Goal: Information Seeking & Learning: Learn about a topic

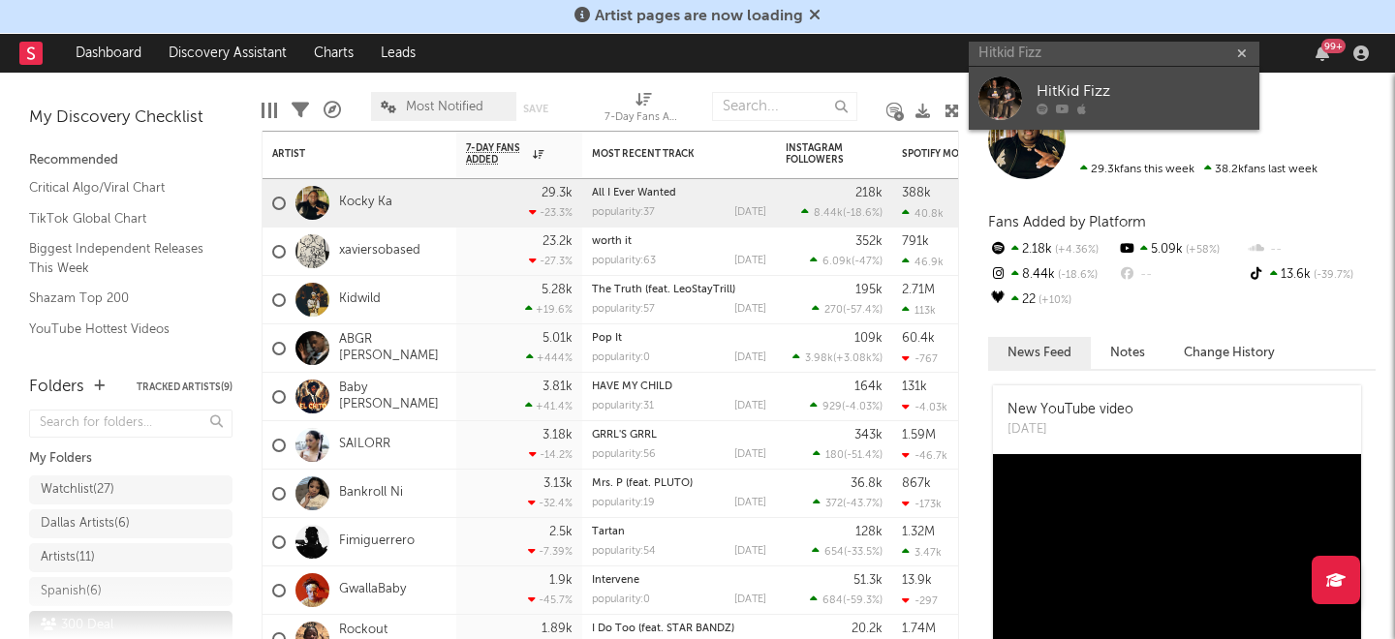
type input "Hitkid Fizz"
click at [1053, 93] on div "HitKid Fizz" at bounding box center [1143, 91] width 213 height 23
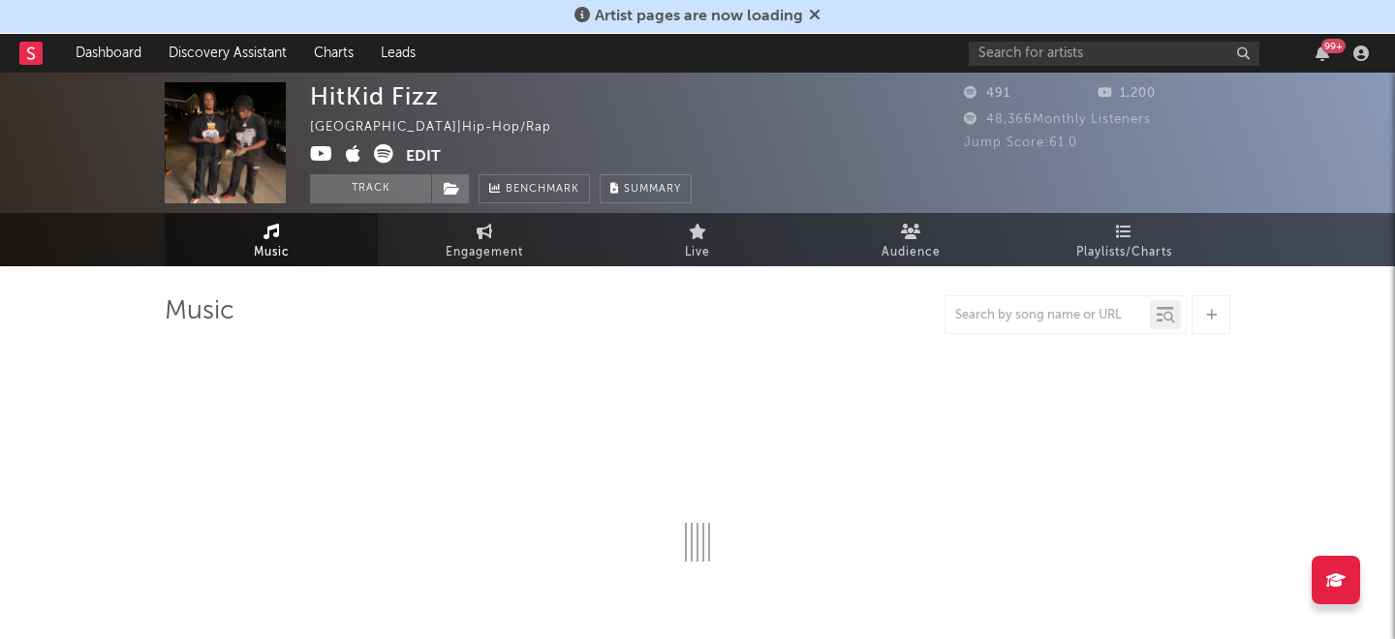
select select "1w"
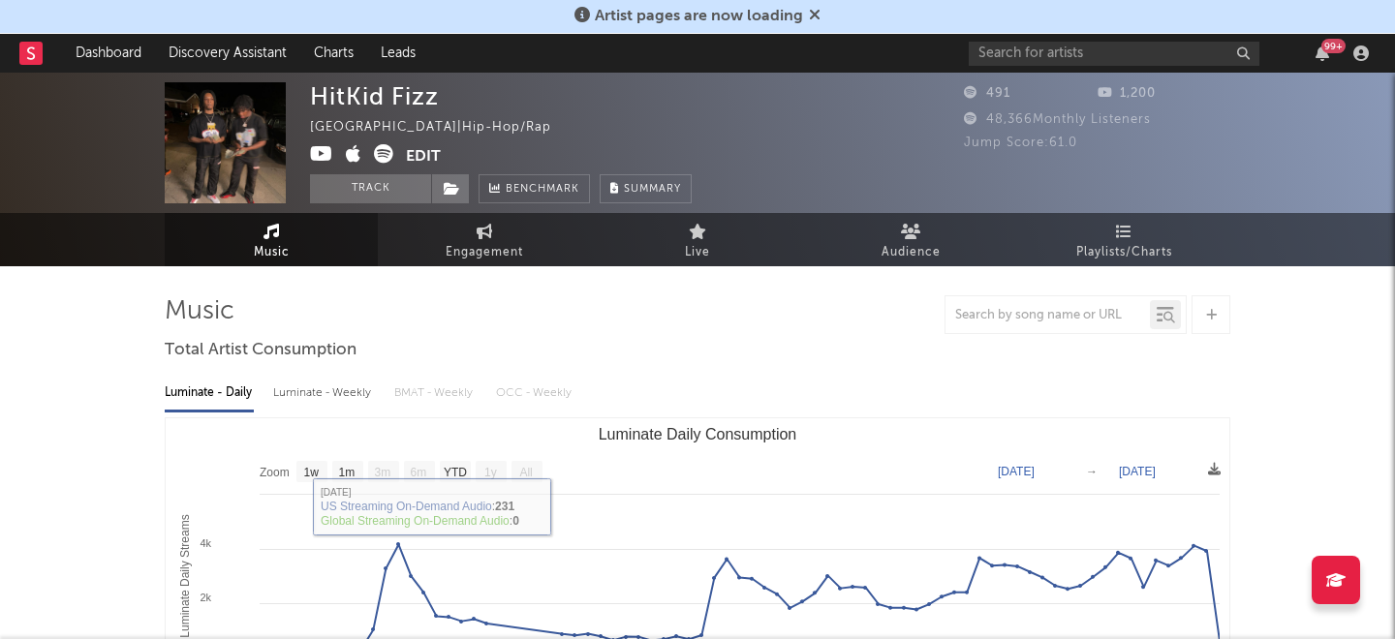
click at [387, 152] on icon at bounding box center [383, 153] width 19 height 19
